Goal: Task Accomplishment & Management: Use online tool/utility

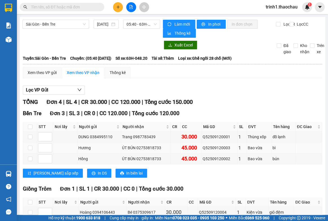
scroll to position [32, 0]
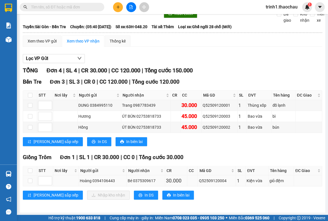
click at [26, 180] on td at bounding box center [30, 180] width 14 height 11
click at [31, 179] on input "checkbox" at bounding box center [30, 181] width 5 height 5
checkbox input "true"
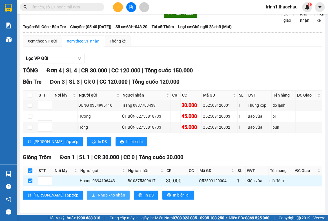
click at [98, 195] on span "Nhập kho nhận" at bounding box center [111, 195] width 27 height 6
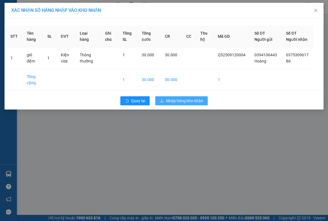
click at [195, 104] on span "Nhập hàng kho nhận" at bounding box center [184, 101] width 37 height 6
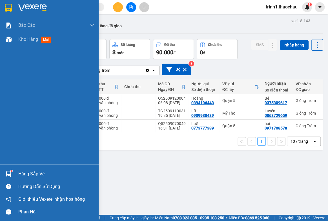
click at [32, 173] on div "Hàng sắp về" at bounding box center [56, 174] width 76 height 8
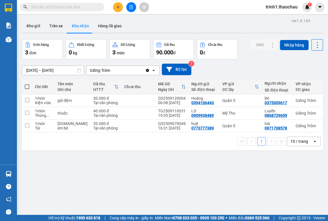
click at [261, 170] on section "Kết quả tìm kiếm ( 0 ) Bộ lọc No Data trinh1.thaochau 1 Báo cáo Báo cáo dòng ti…" at bounding box center [164, 110] width 328 height 221
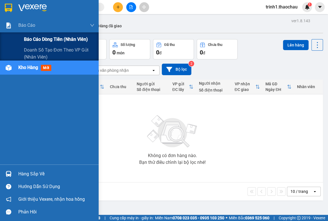
click at [40, 36] on span "Báo cáo dòng tiền (nhân viên)" at bounding box center [56, 39] width 64 height 7
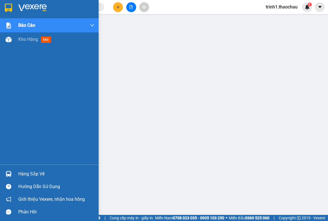
click at [30, 177] on div "Hàng sắp về" at bounding box center [56, 174] width 76 height 8
